Goal: Navigation & Orientation: Find specific page/section

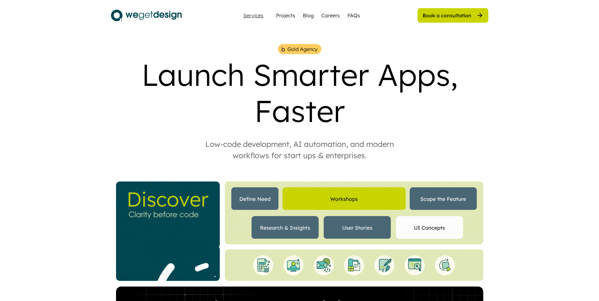
click at [254, 16] on div "Services" at bounding box center [253, 15] width 25 height 5
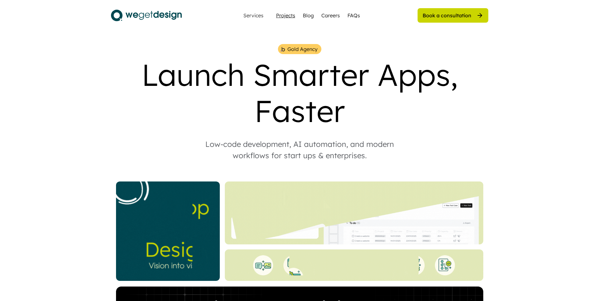
click at [290, 16] on div "Projects" at bounding box center [285, 16] width 19 height 8
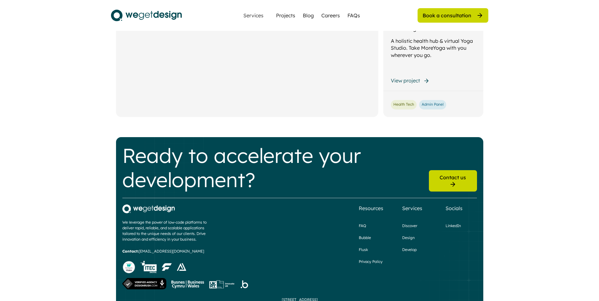
scroll to position [744, 0]
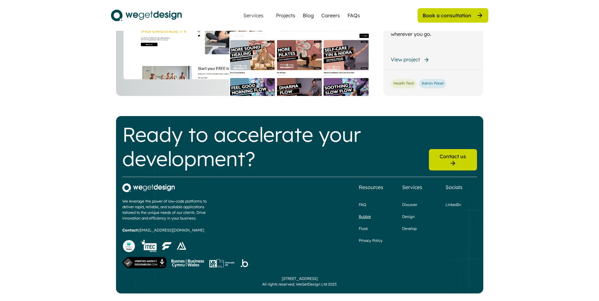
click at [367, 216] on div "Bubble" at bounding box center [365, 217] width 12 height 6
